Goal: Task Accomplishment & Management: Manage account settings

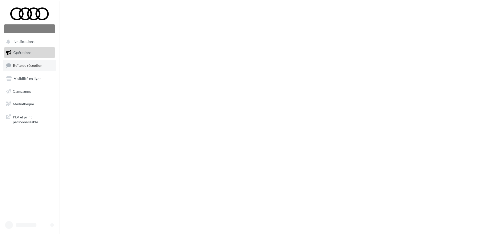
click at [34, 69] on link "Boîte de réception" at bounding box center [29, 65] width 53 height 11
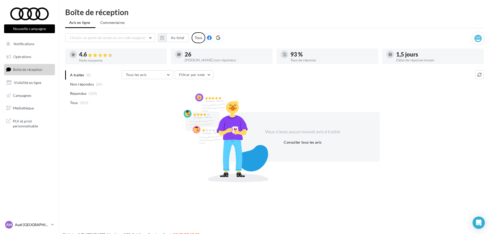
click at [51, 224] on link "AM Audi [GEOGRAPHIC_DATA][PERSON_NAME] audi-[GEOGRAPHIC_DATA]" at bounding box center [29, 225] width 51 height 10
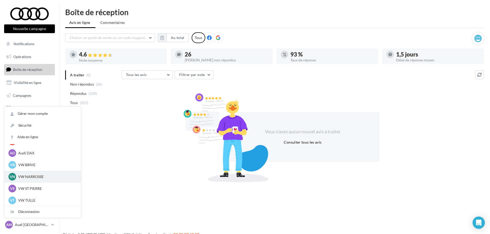
scroll to position [35, 0]
click at [41, 188] on p "VW ST PIERRE" at bounding box center [46, 187] width 56 height 5
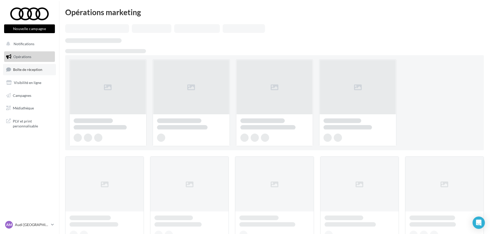
click at [31, 68] on span "Boîte de réception" at bounding box center [27, 69] width 29 height 4
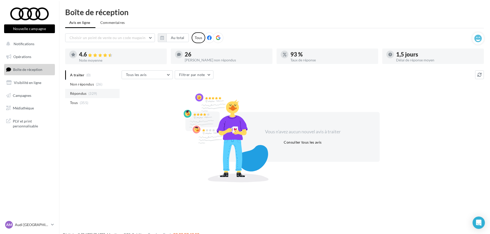
click at [90, 95] on span "(329)" at bounding box center [93, 93] width 9 height 4
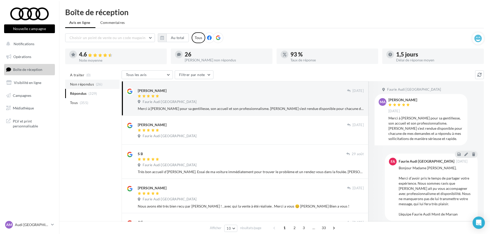
click at [96, 81] on li "Non répondus (26)" at bounding box center [92, 84] width 54 height 9
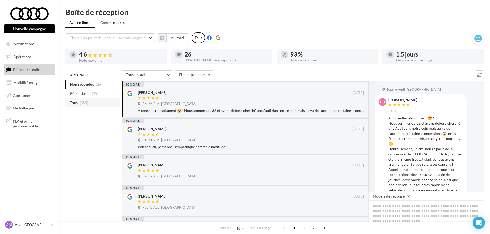
click at [90, 102] on li "Tous (355)" at bounding box center [92, 102] width 54 height 9
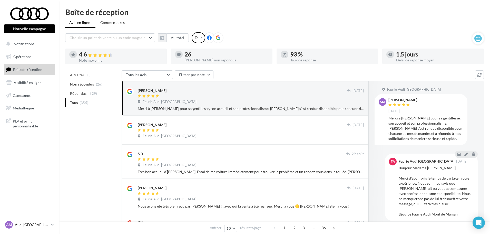
click at [37, 225] on p "Audi [GEOGRAPHIC_DATA][PERSON_NAME]" at bounding box center [32, 224] width 34 height 5
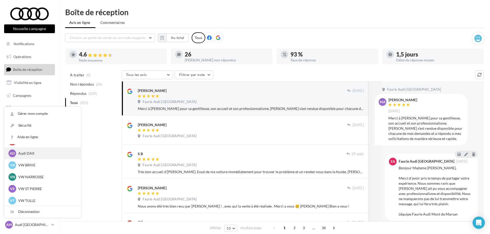
scroll to position [35, 0]
click at [32, 188] on p "VW ST PIERRE" at bounding box center [46, 187] width 56 height 5
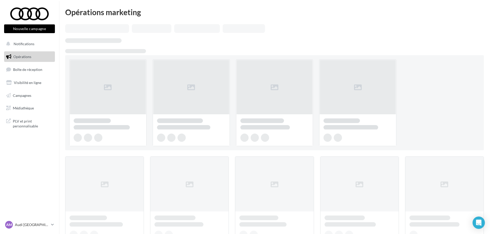
click at [56, 225] on div "AM Audi [GEOGRAPHIC_DATA][PERSON_NAME] audi-[GEOGRAPHIC_DATA]" at bounding box center [29, 227] width 59 height 14
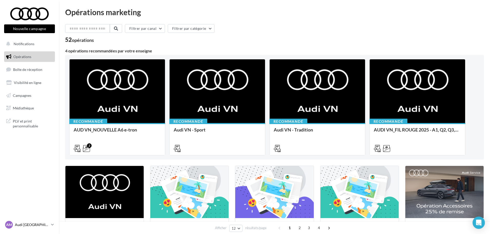
click at [47, 224] on p "Audi [GEOGRAPHIC_DATA][PERSON_NAME]" at bounding box center [32, 224] width 34 height 5
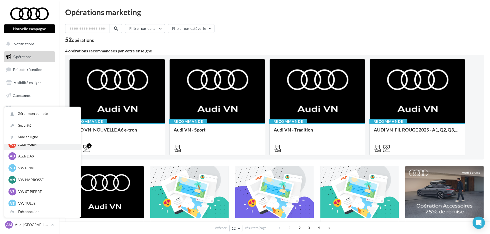
scroll to position [35, 0]
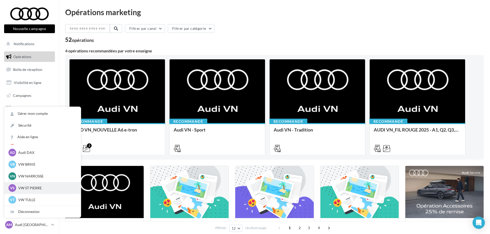
click at [25, 188] on p "VW ST PIERRE" at bounding box center [46, 187] width 56 height 5
